Goal: Task Accomplishment & Management: Use online tool/utility

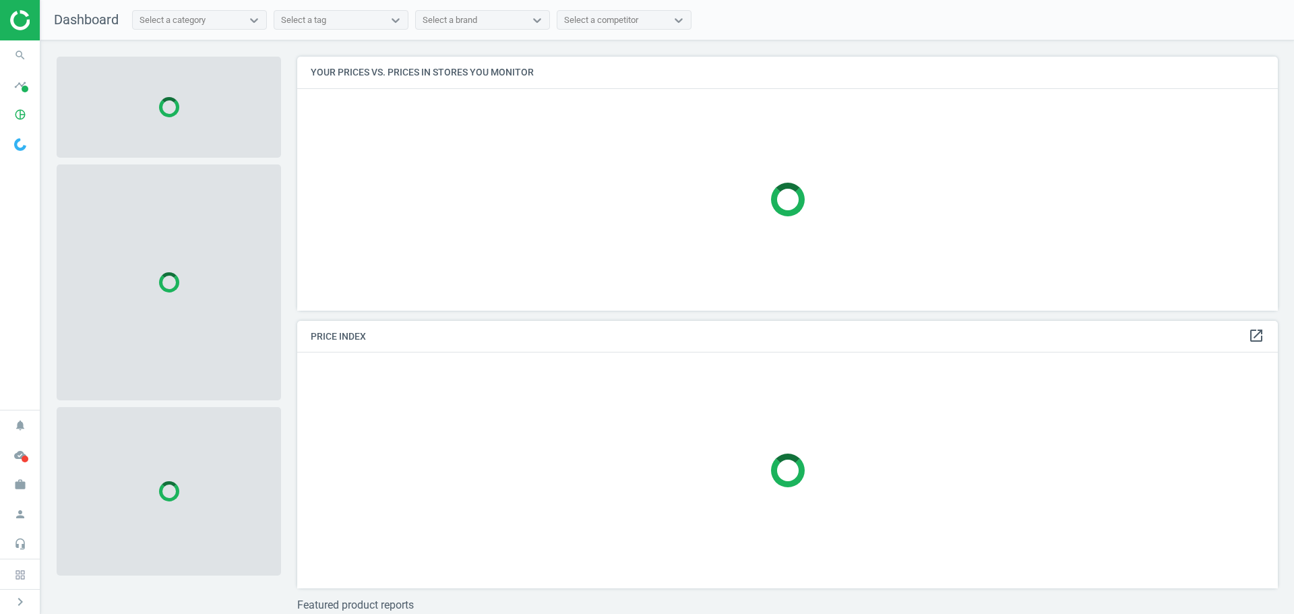
scroll to position [274, 991]
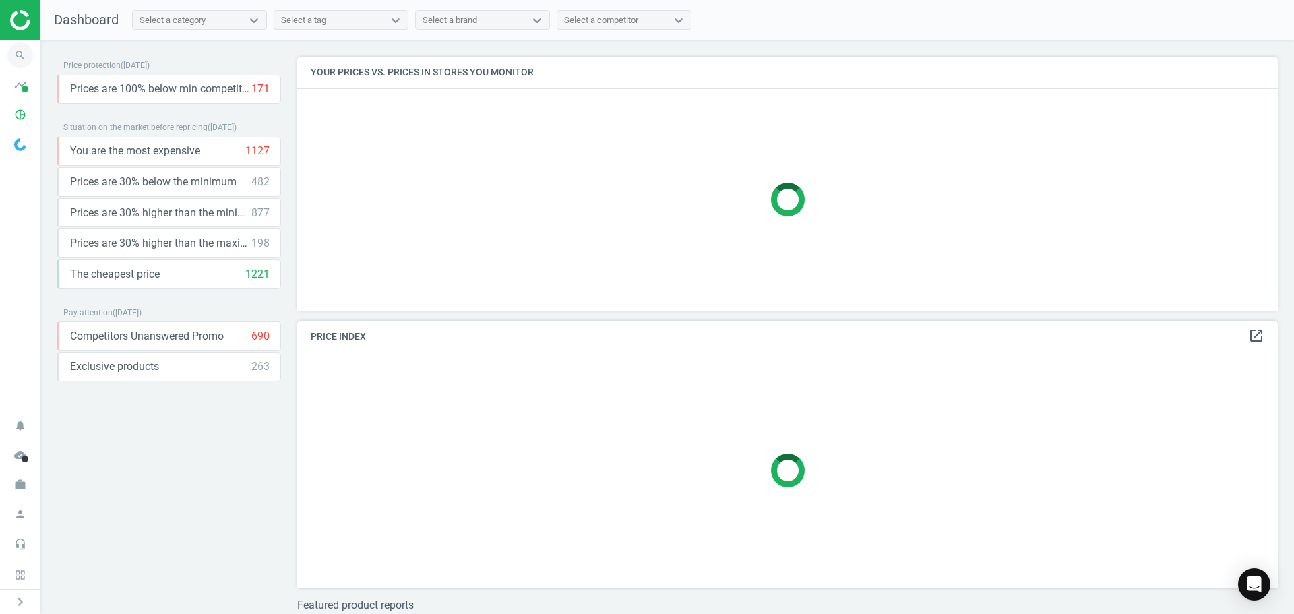
click at [25, 47] on icon "search" at bounding box center [20, 55] width 26 height 26
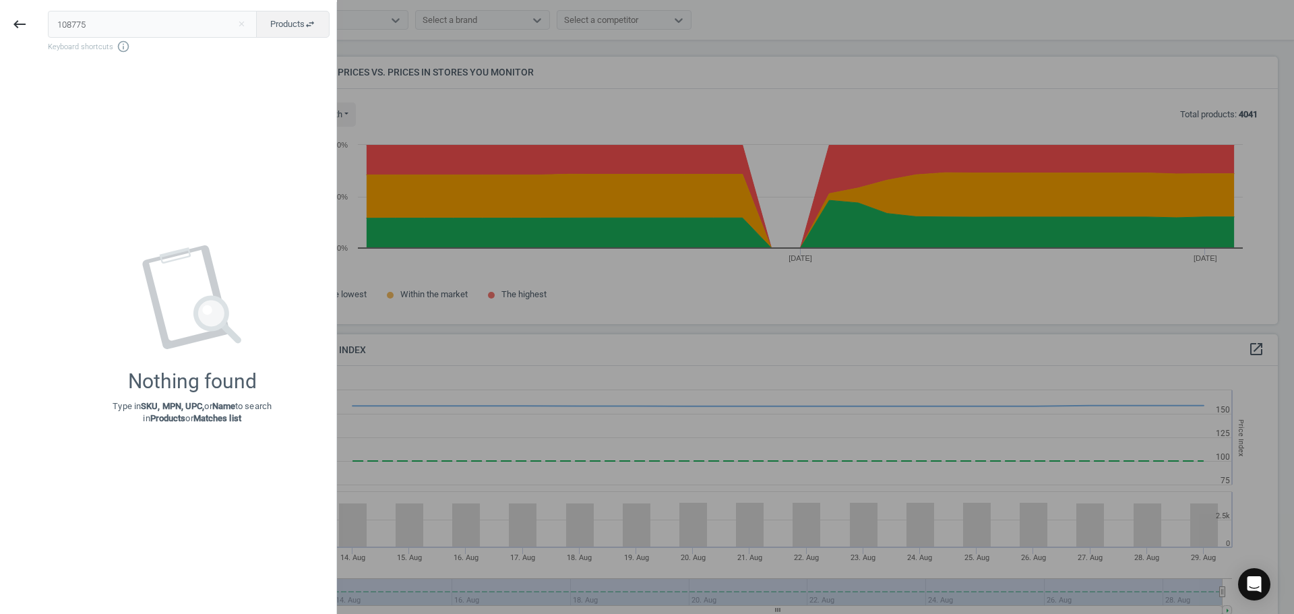
scroll to position [331, 991]
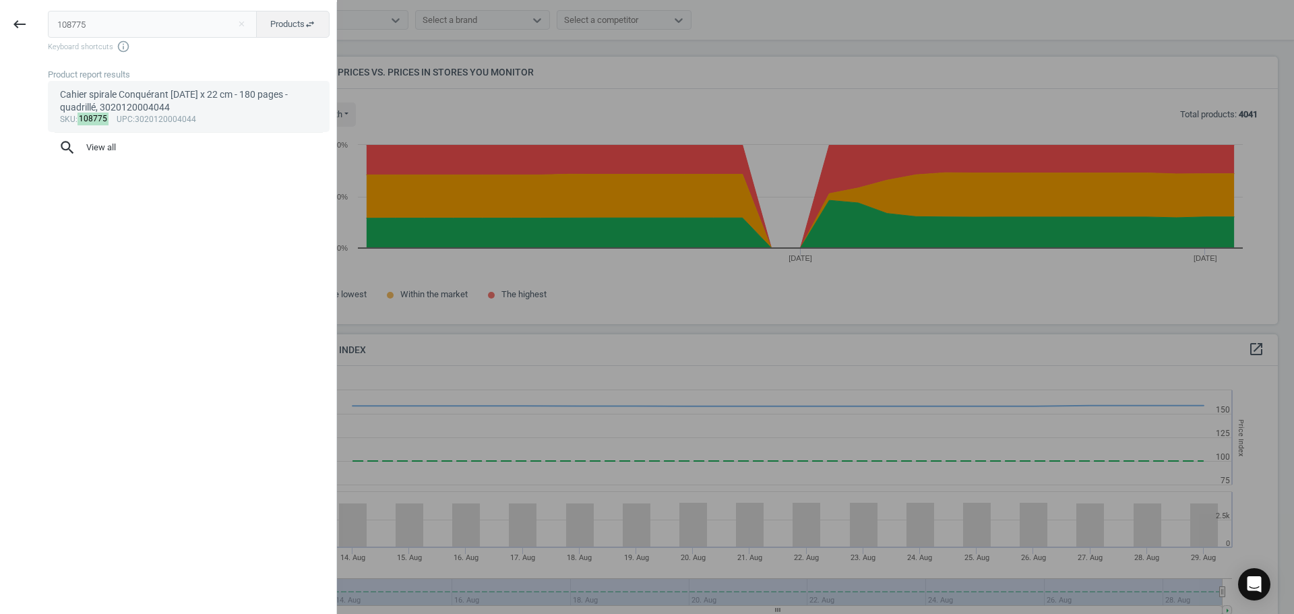
type input "108775"
click at [142, 104] on div "Cahier spirale Conquérant [DATE] x 22 cm - 180 pages - quadrillé, 3020120004044" at bounding box center [189, 101] width 258 height 26
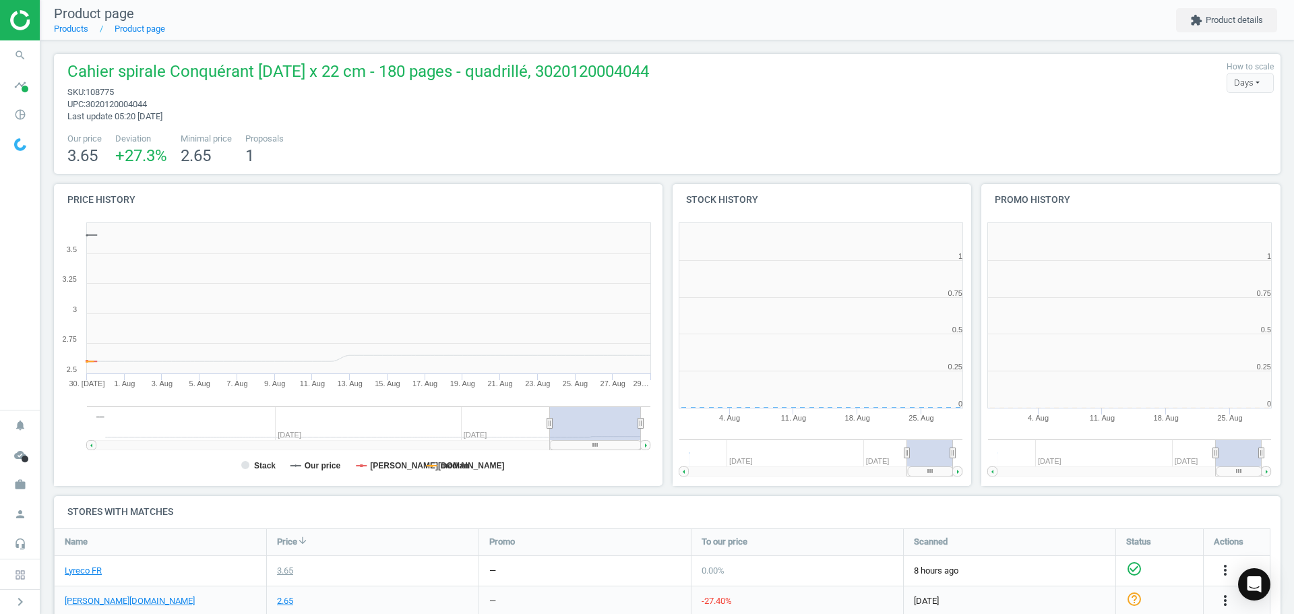
scroll to position [290, 317]
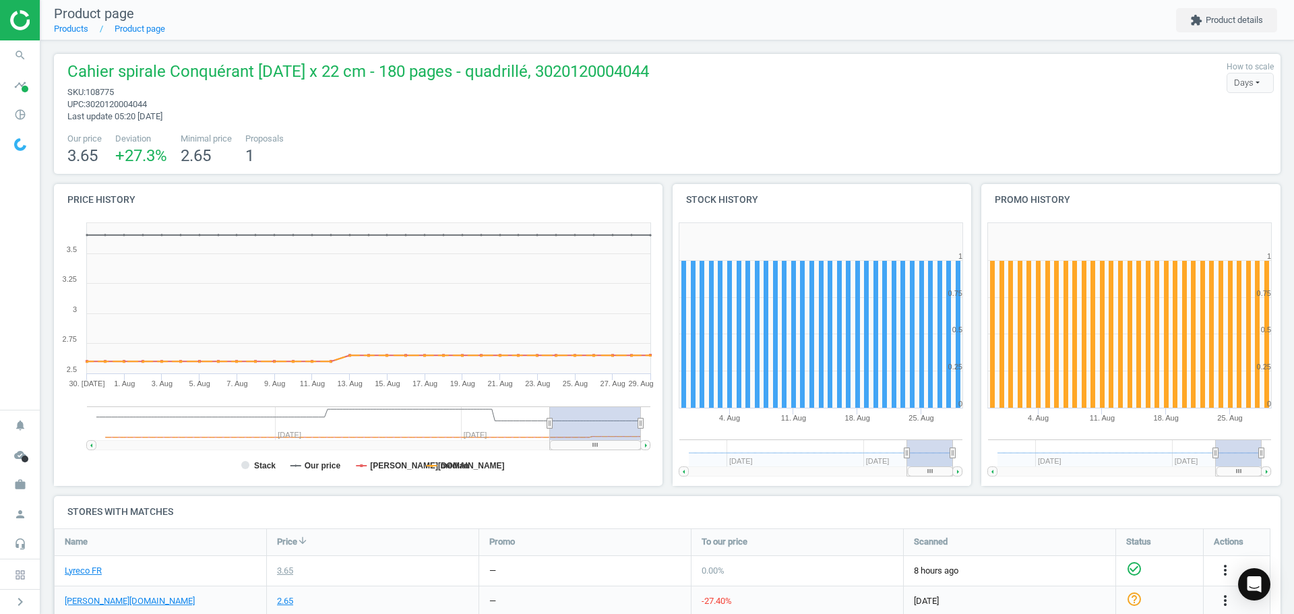
drag, startPoint x: 602, startPoint y: 441, endPoint x: 597, endPoint y: 416, distance: 25.5
click at [606, 461] on icon "Created with Highstock 6.2.0 Stack Our price [PERSON_NAME][DOMAIN_NAME] median …" at bounding box center [355, 351] width 603 height 270
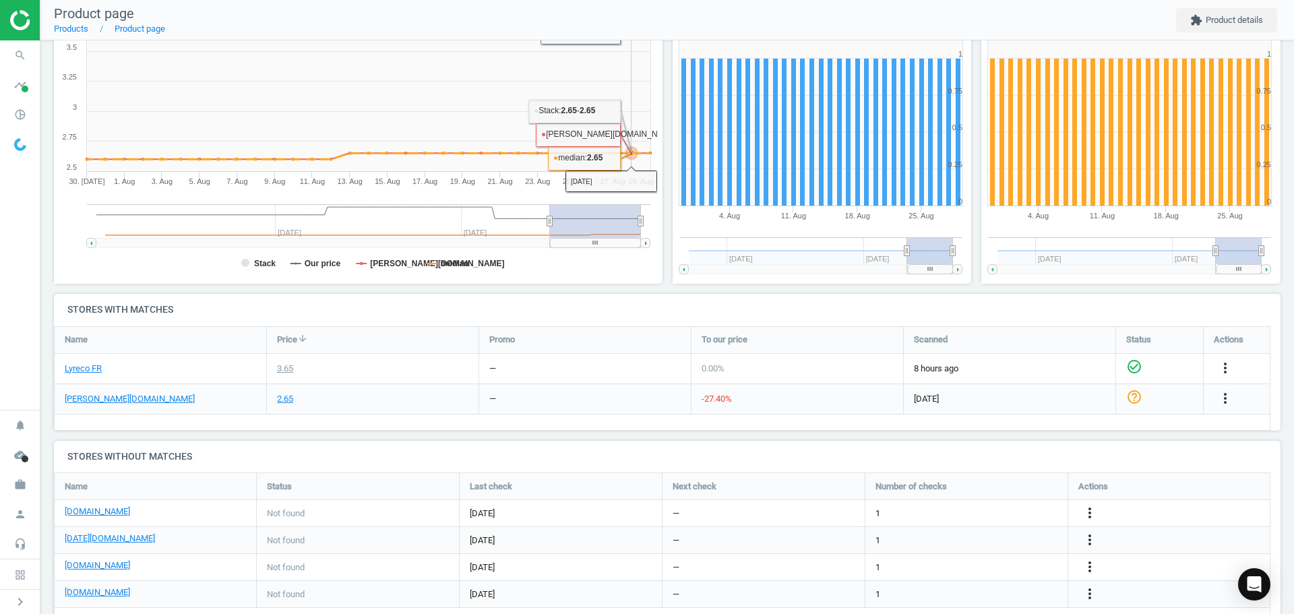
scroll to position [236, 0]
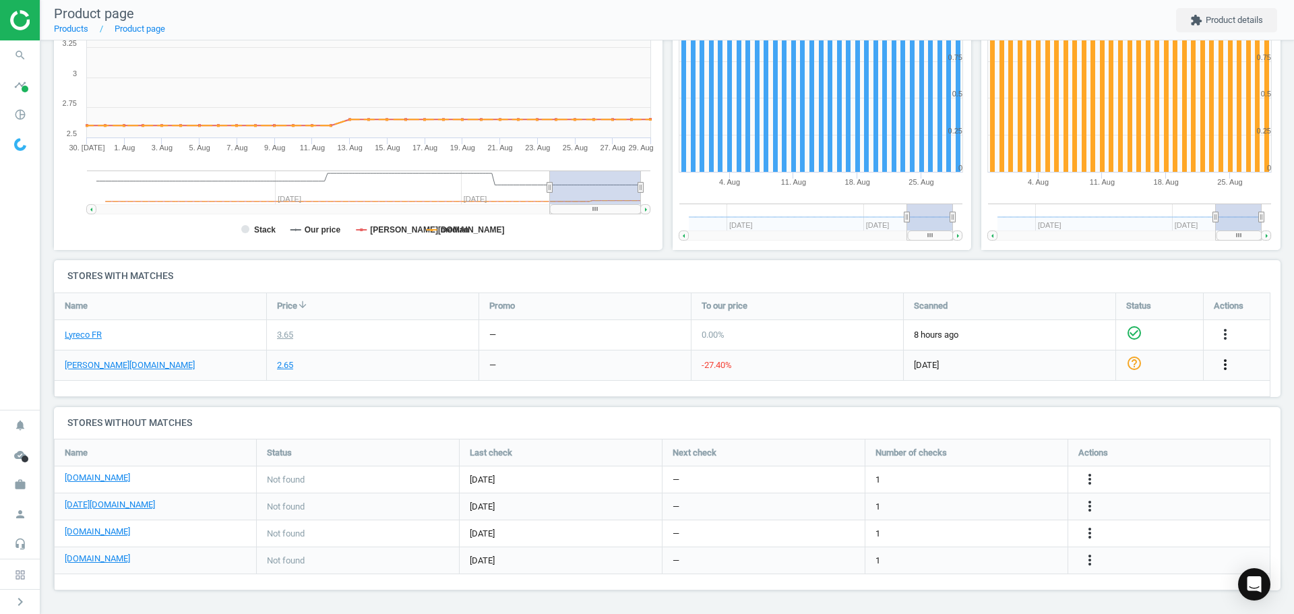
click at [1231, 363] on icon "more_vert" at bounding box center [1225, 364] width 16 height 16
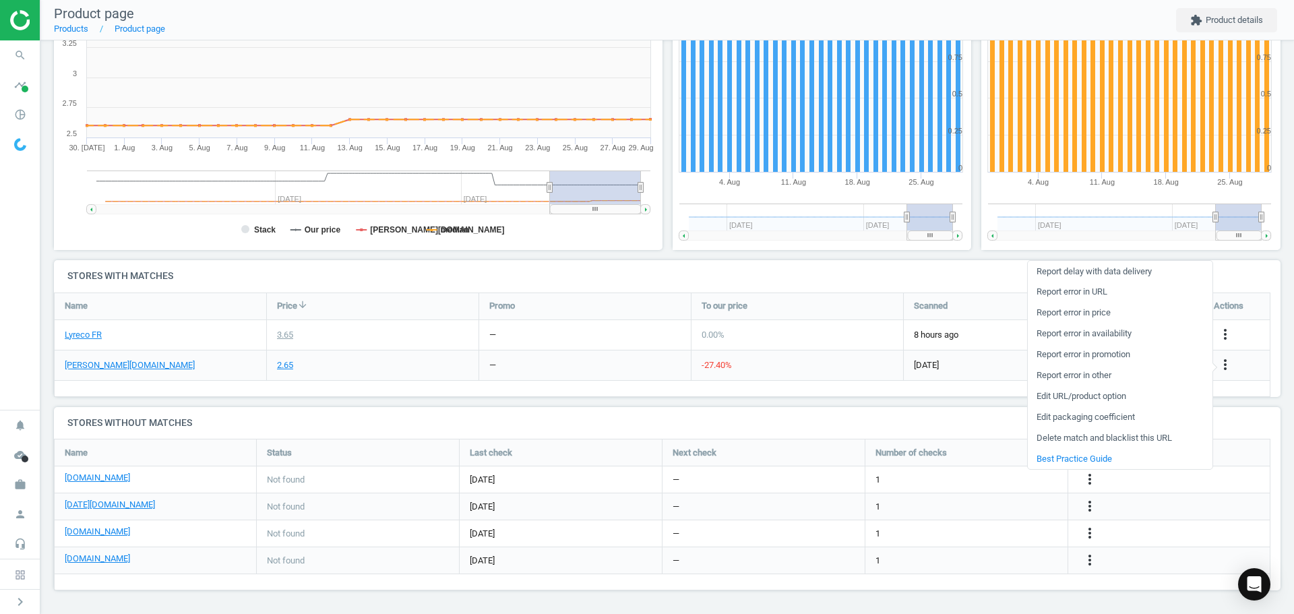
click at [1122, 294] on link "Report error in URL" at bounding box center [1120, 292] width 185 height 21
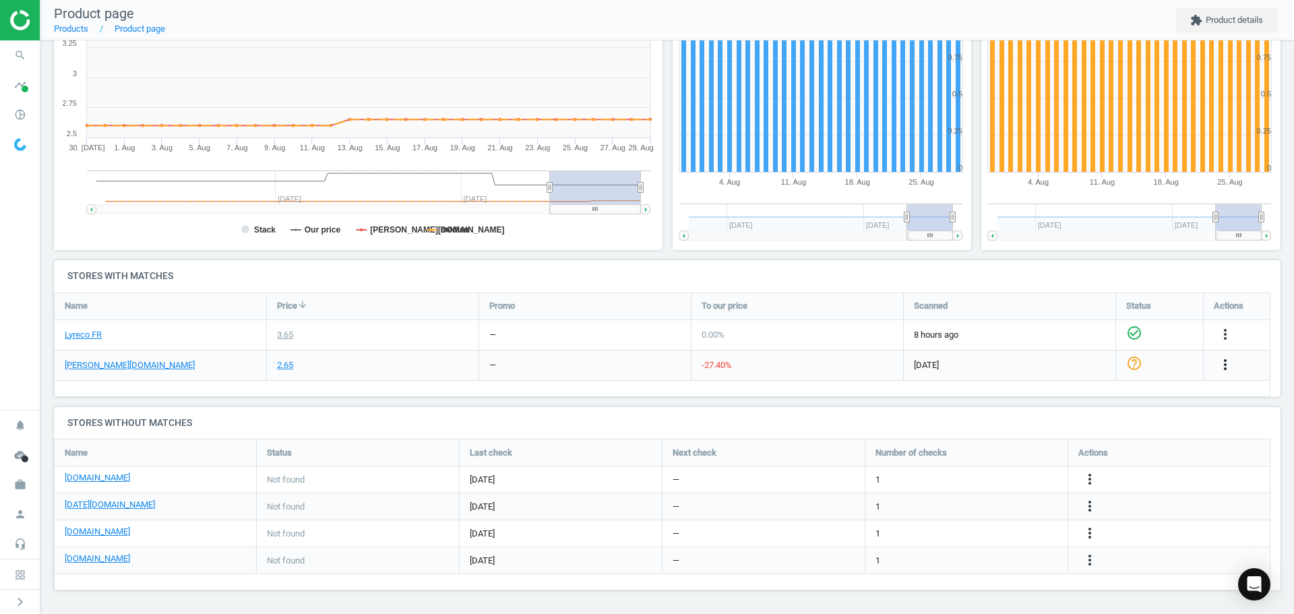
click at [1224, 361] on icon "more_vert" at bounding box center [1225, 364] width 16 height 16
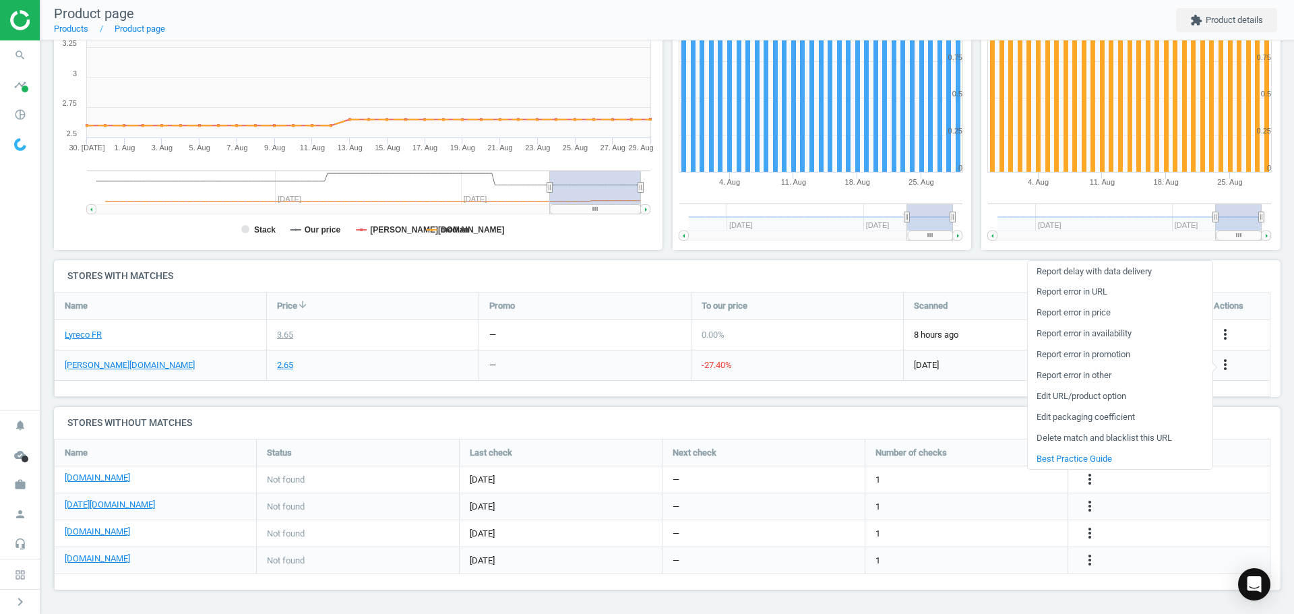
click at [1122, 400] on link "Edit URL/product option" at bounding box center [1120, 396] width 185 height 21
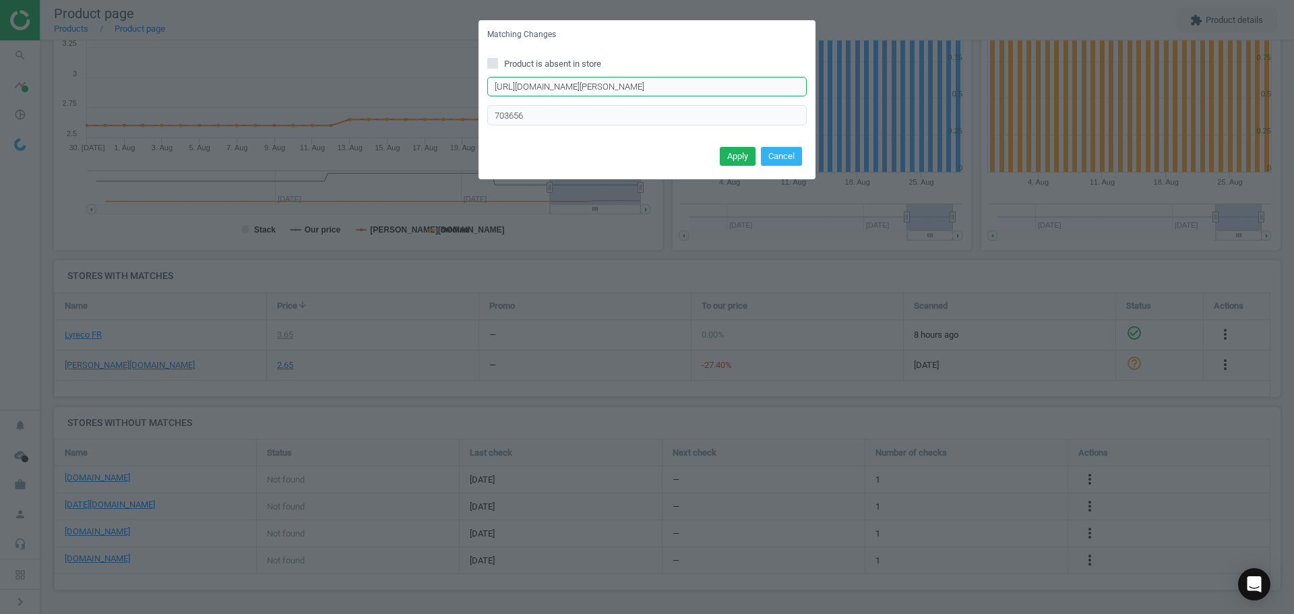
click at [657, 88] on input "[URL][DOMAIN_NAME][PERSON_NAME]" at bounding box center [646, 87] width 319 height 20
paste input "petits-carreaux-180-pages/51870#ocontext=Multi%2520r%25C3%25A9sult"
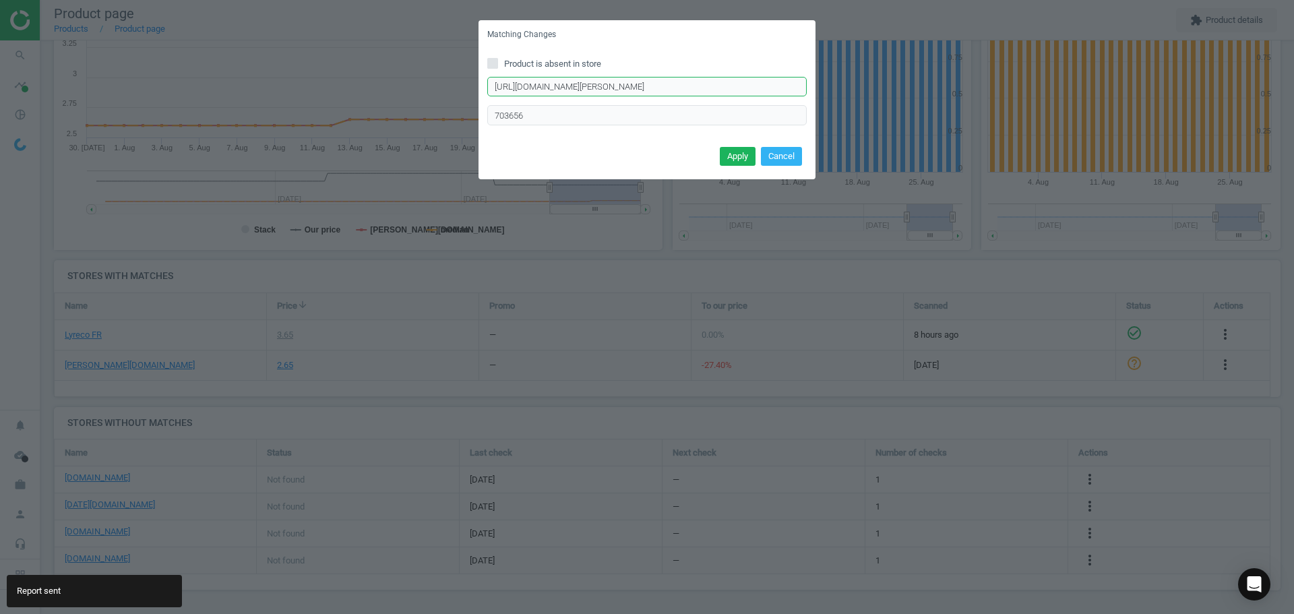
scroll to position [0, 0]
drag, startPoint x: 669, startPoint y: 84, endPoint x: 434, endPoint y: 104, distance: 236.0
click at [434, 104] on div "Matching Changes Product is absent in store [URL][DOMAIN_NAME][PERSON_NAME] Ent…" at bounding box center [647, 307] width 1294 height 614
click at [647, 83] on input "[URL][DOMAIN_NAME][PERSON_NAME]" at bounding box center [646, 87] width 319 height 20
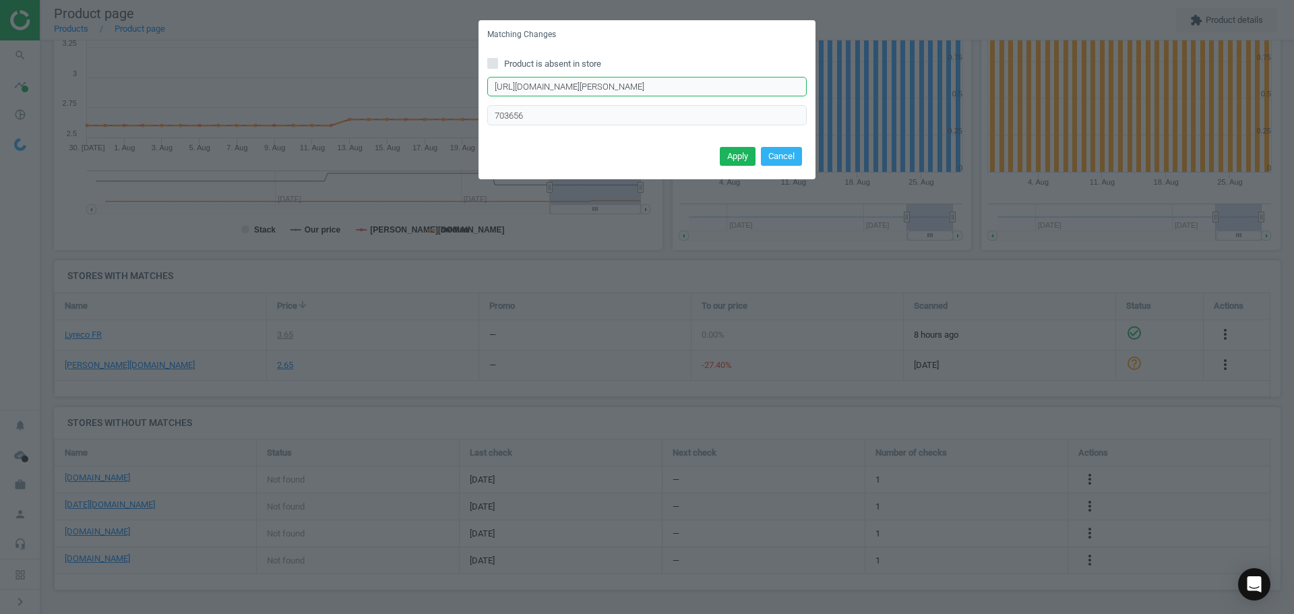
drag, startPoint x: 660, startPoint y: 84, endPoint x: 877, endPoint y: 85, distance: 217.7
click at [877, 85] on div "Matching Changes Product is absent in store [URL][DOMAIN_NAME][PERSON_NAME] Ent…" at bounding box center [647, 307] width 1294 height 614
click at [747, 86] on input "[URL][DOMAIN_NAME][PERSON_NAME]" at bounding box center [646, 87] width 319 height 20
type input "[URL][DOMAIN_NAME][PERSON_NAME]"
click at [743, 163] on button "Apply" at bounding box center [738, 156] width 36 height 19
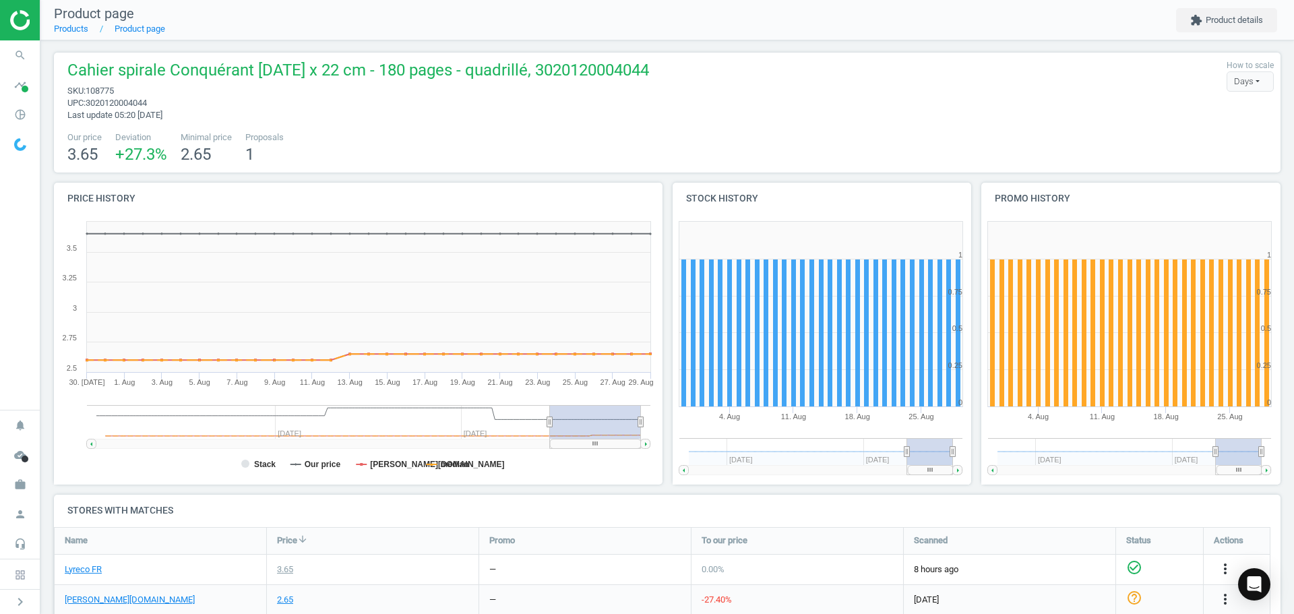
scroll to position [0, 0]
